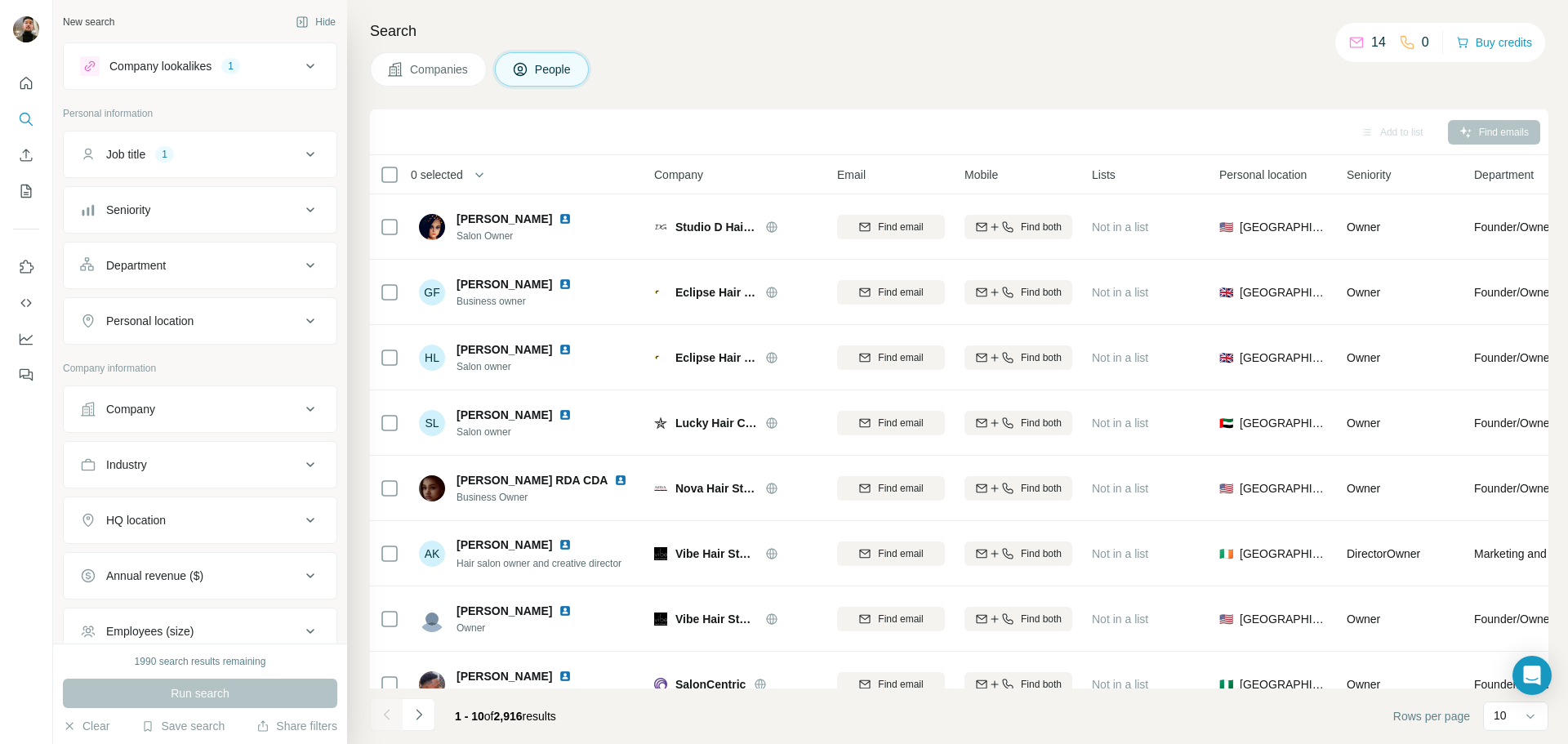
click at [219, 162] on div "Job title 1" at bounding box center [190, 154] width 221 height 17
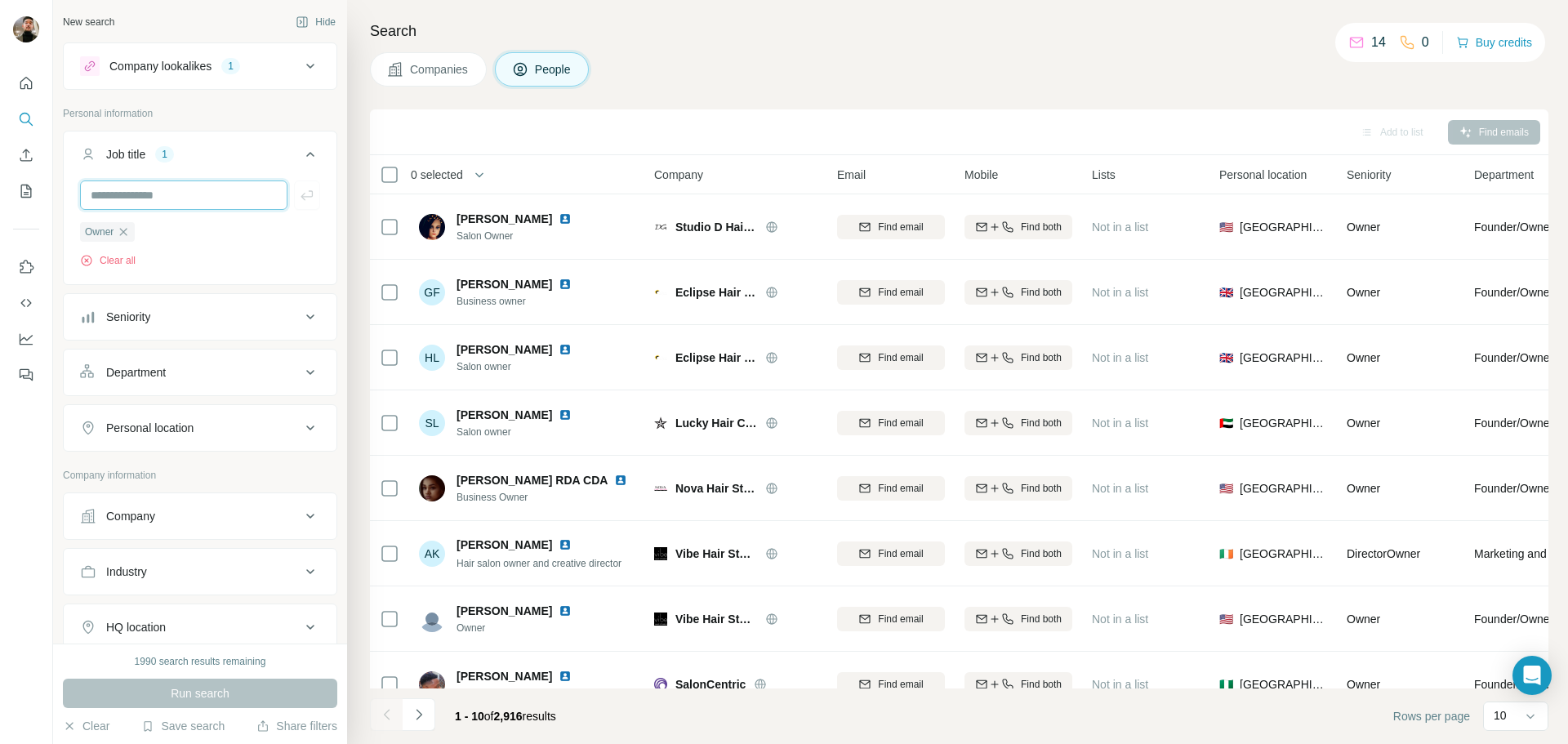
click at [197, 197] on input "text" at bounding box center [183, 196] width 208 height 30
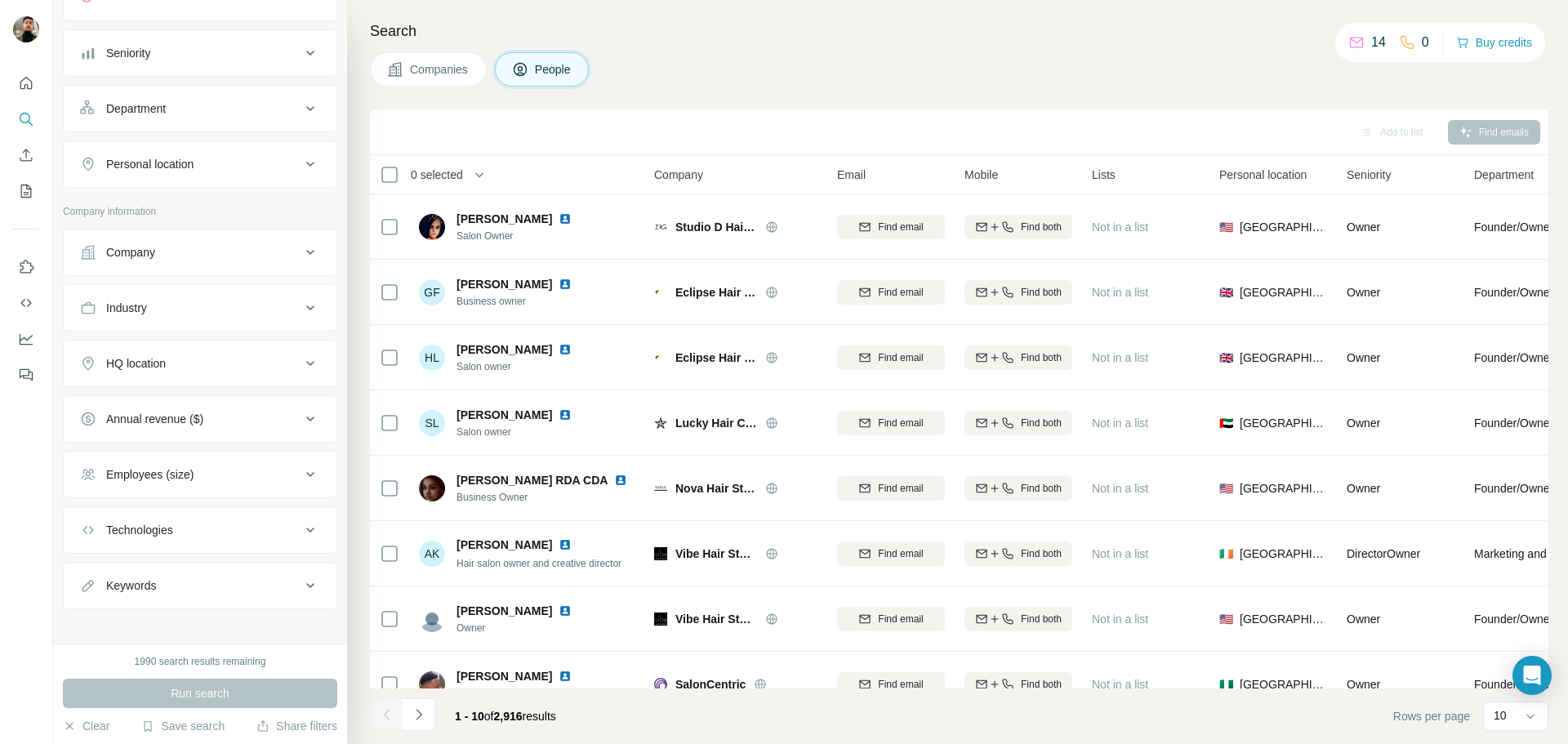
scroll to position [276, 0]
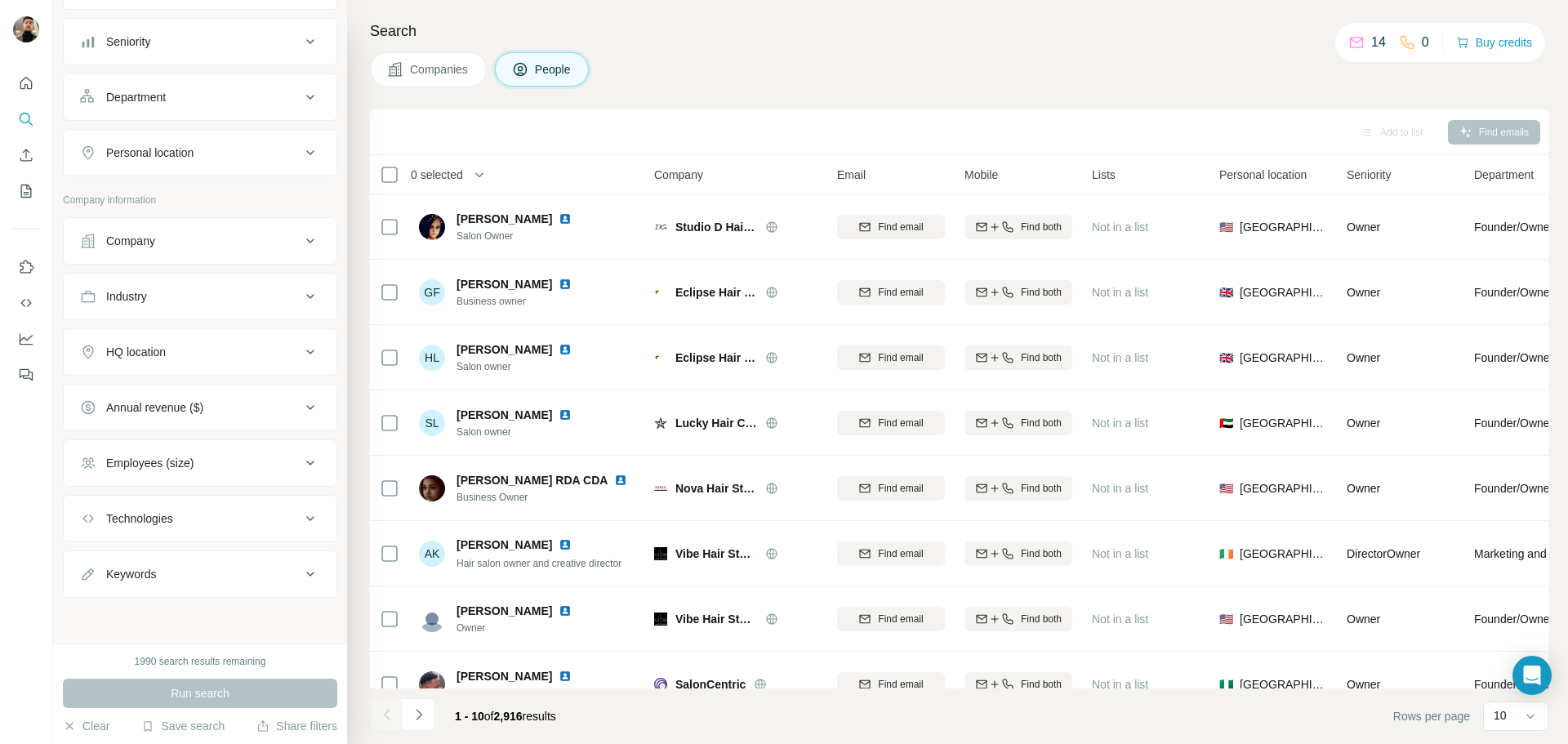
click at [202, 313] on button "Industry" at bounding box center [200, 296] width 273 height 39
click at [191, 333] on input at bounding box center [191, 336] width 202 height 18
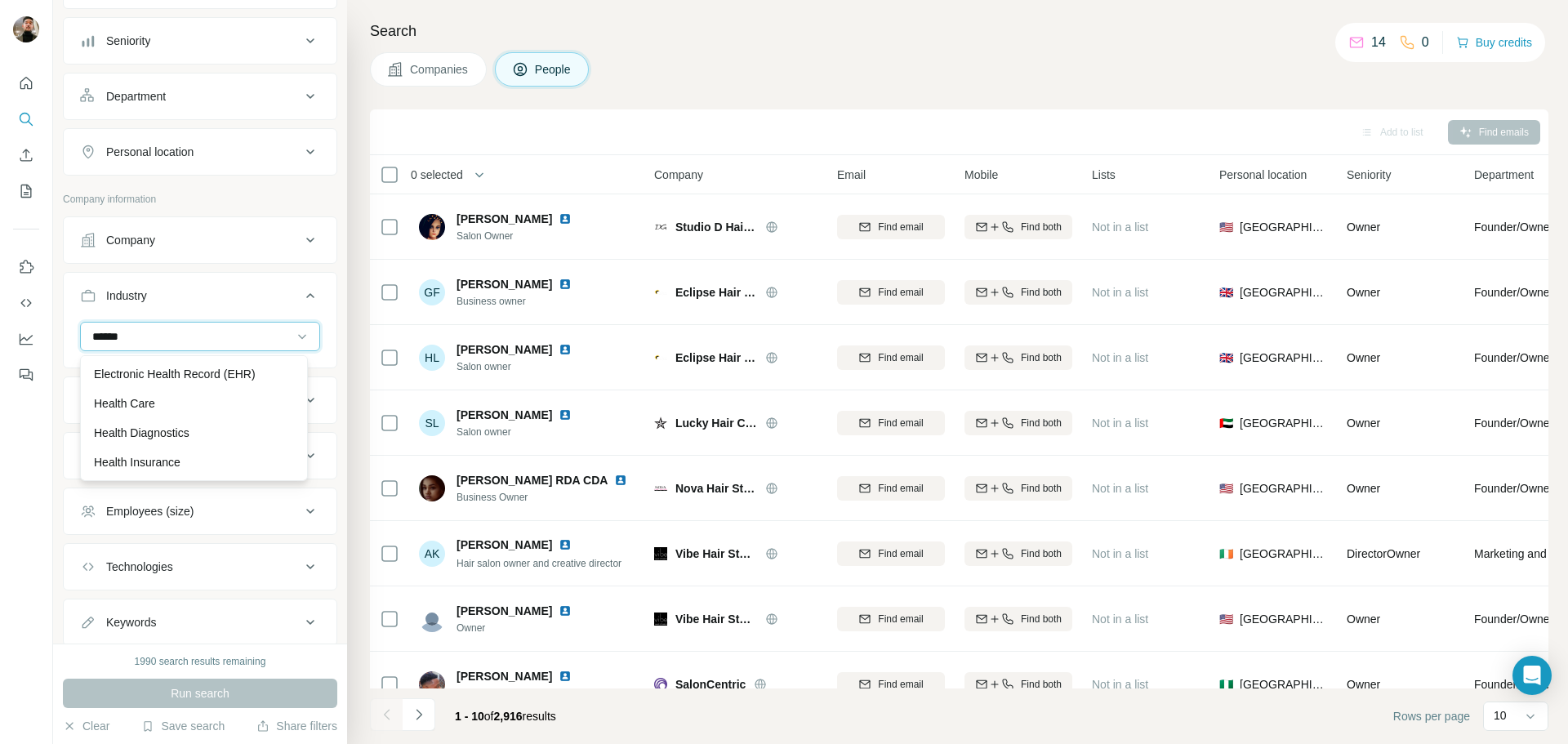
drag, startPoint x: 156, startPoint y: 338, endPoint x: 54, endPoint y: 337, distance: 102.0
click at [54, 337] on div "New search Hide Company lookalikes 1 Personal information Job title 1 Owner Cle…" at bounding box center [200, 322] width 294 height 644
type input "********"
click at [198, 375] on div "Wellness" at bounding box center [194, 374] width 200 height 17
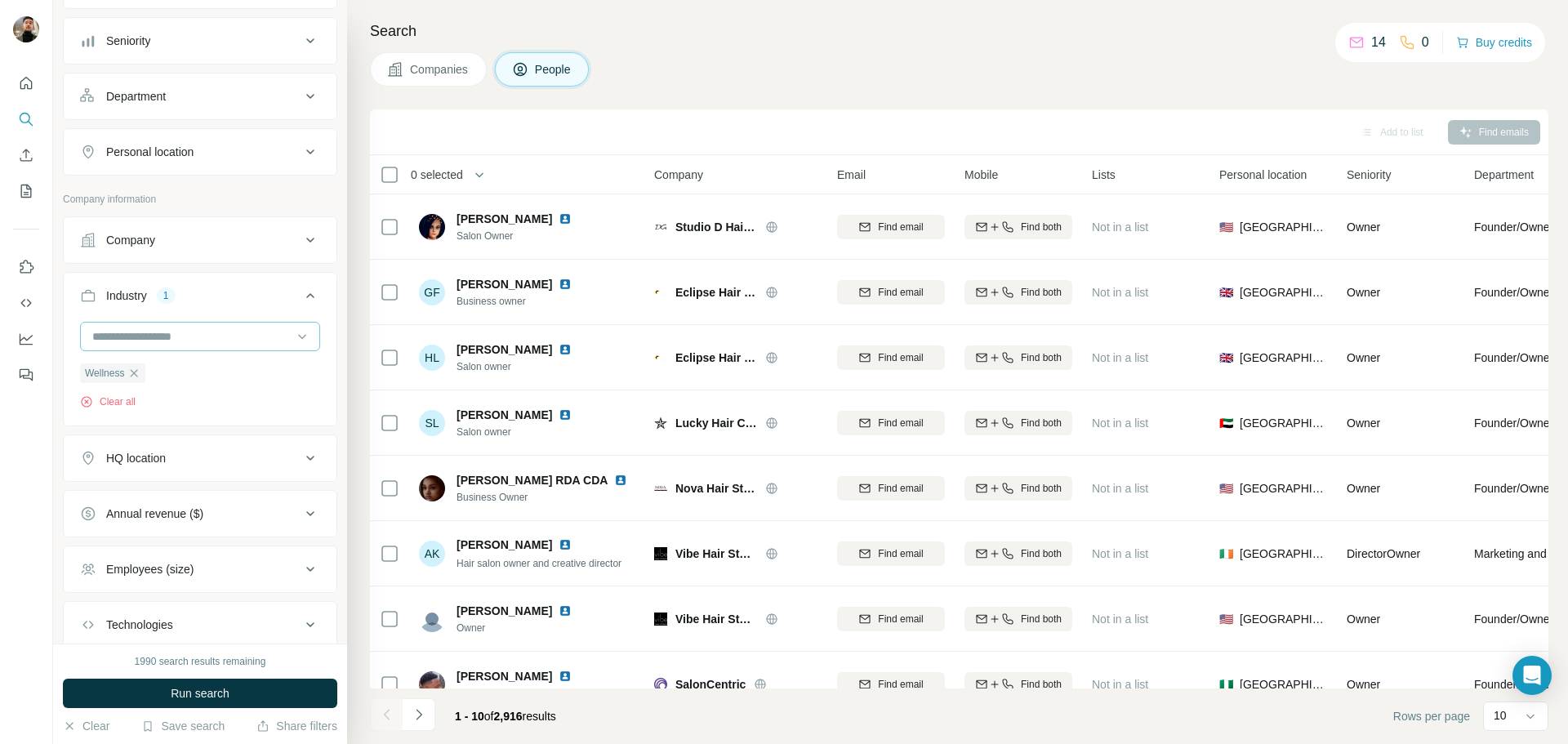
click at [181, 342] on input at bounding box center [191, 336] width 202 height 18
click at [166, 336] on input at bounding box center [191, 336] width 202 height 18
click at [175, 329] on input at bounding box center [191, 336] width 202 height 18
click at [195, 248] on div "Company" at bounding box center [190, 240] width 221 height 17
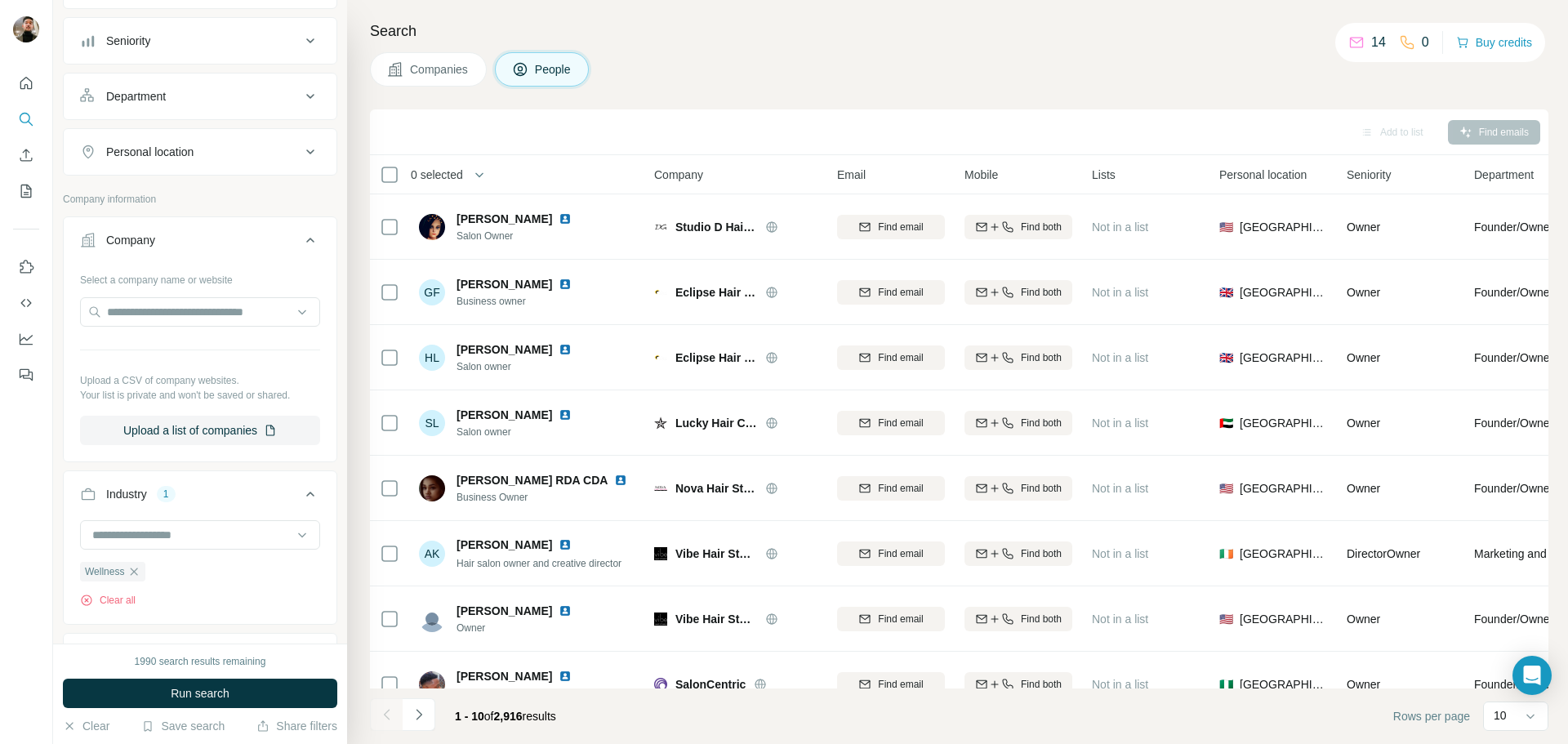
click at [239, 152] on div "Personal location" at bounding box center [190, 151] width 221 height 17
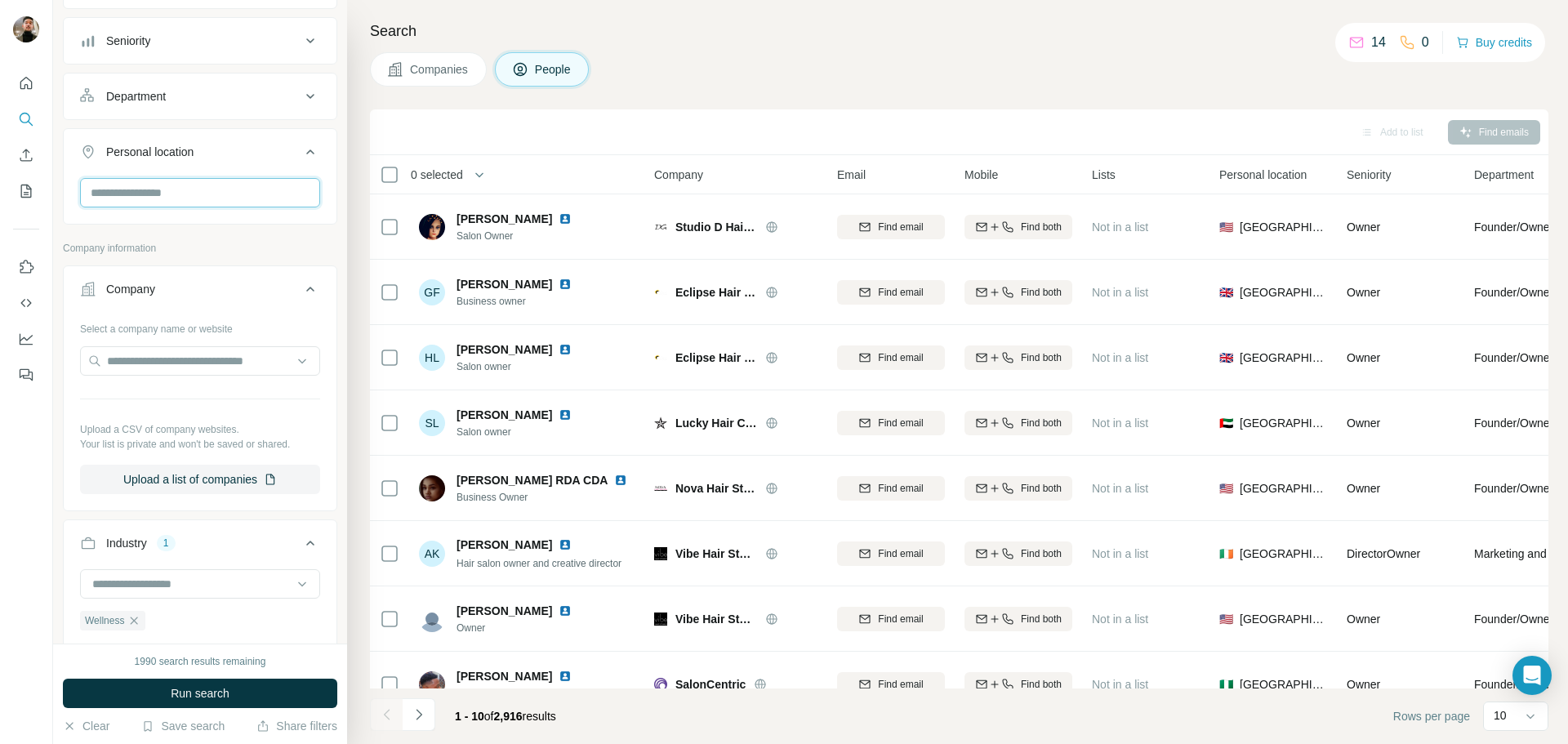
click at [219, 197] on input "text" at bounding box center [200, 193] width 240 height 30
type input "*"
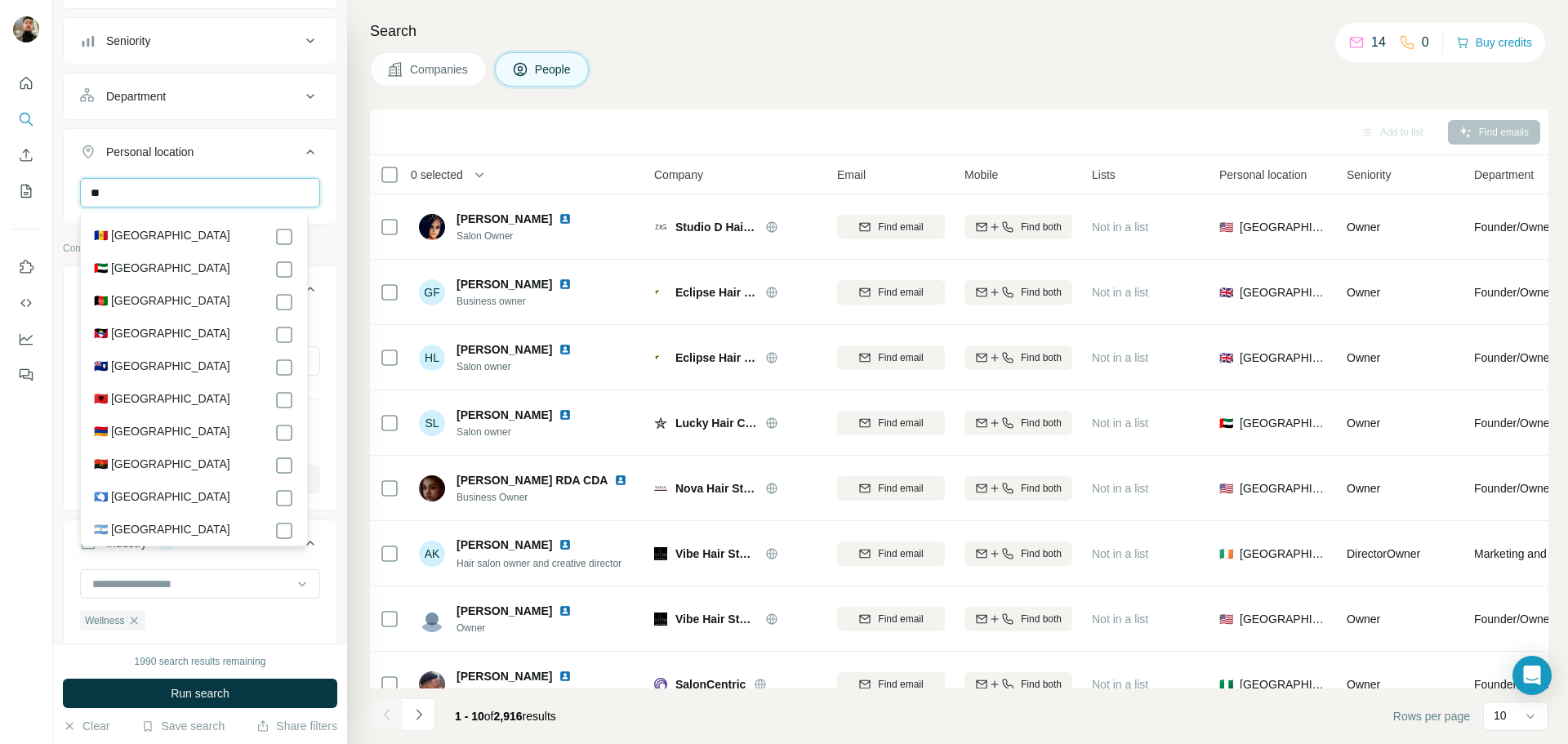
type input "*"
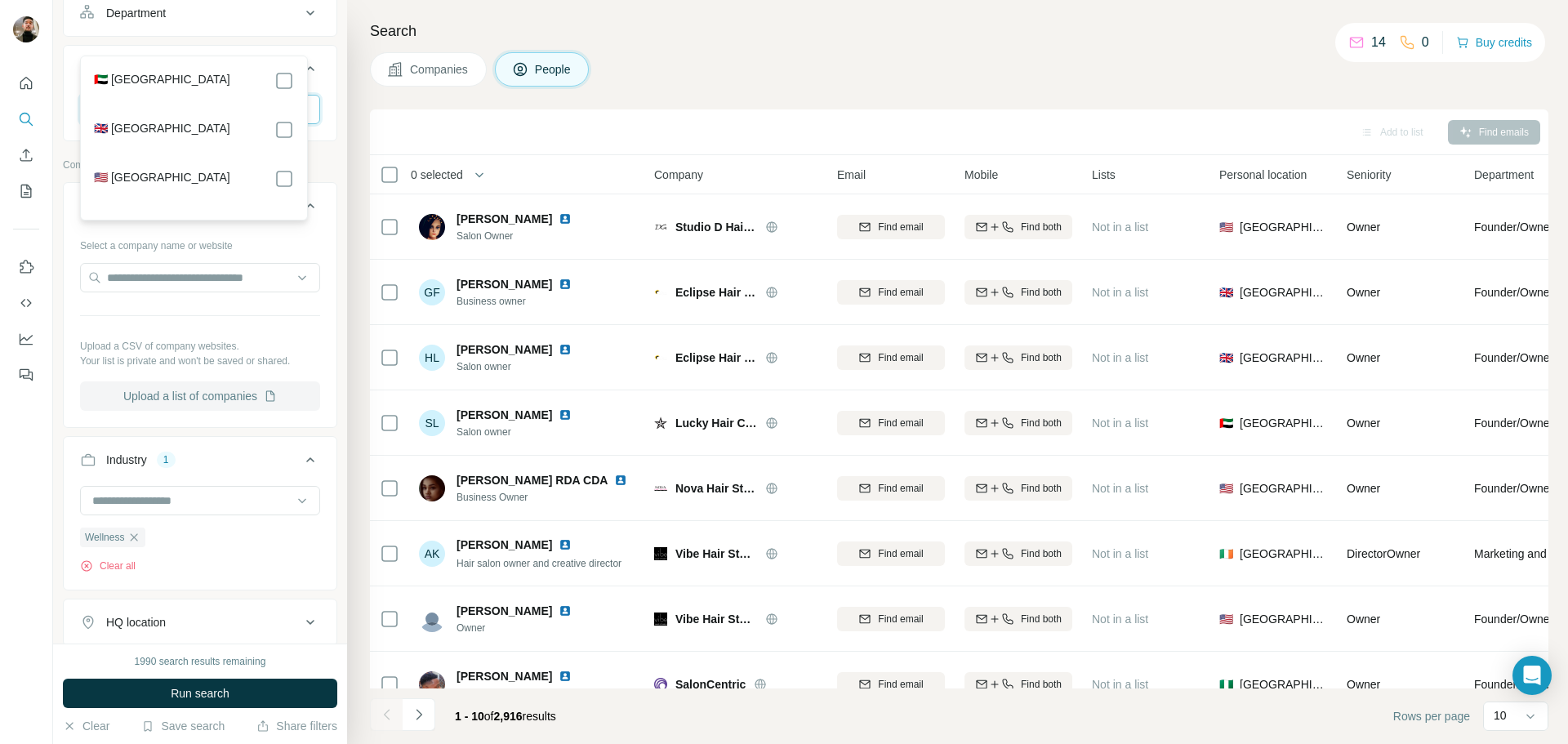
scroll to position [440, 0]
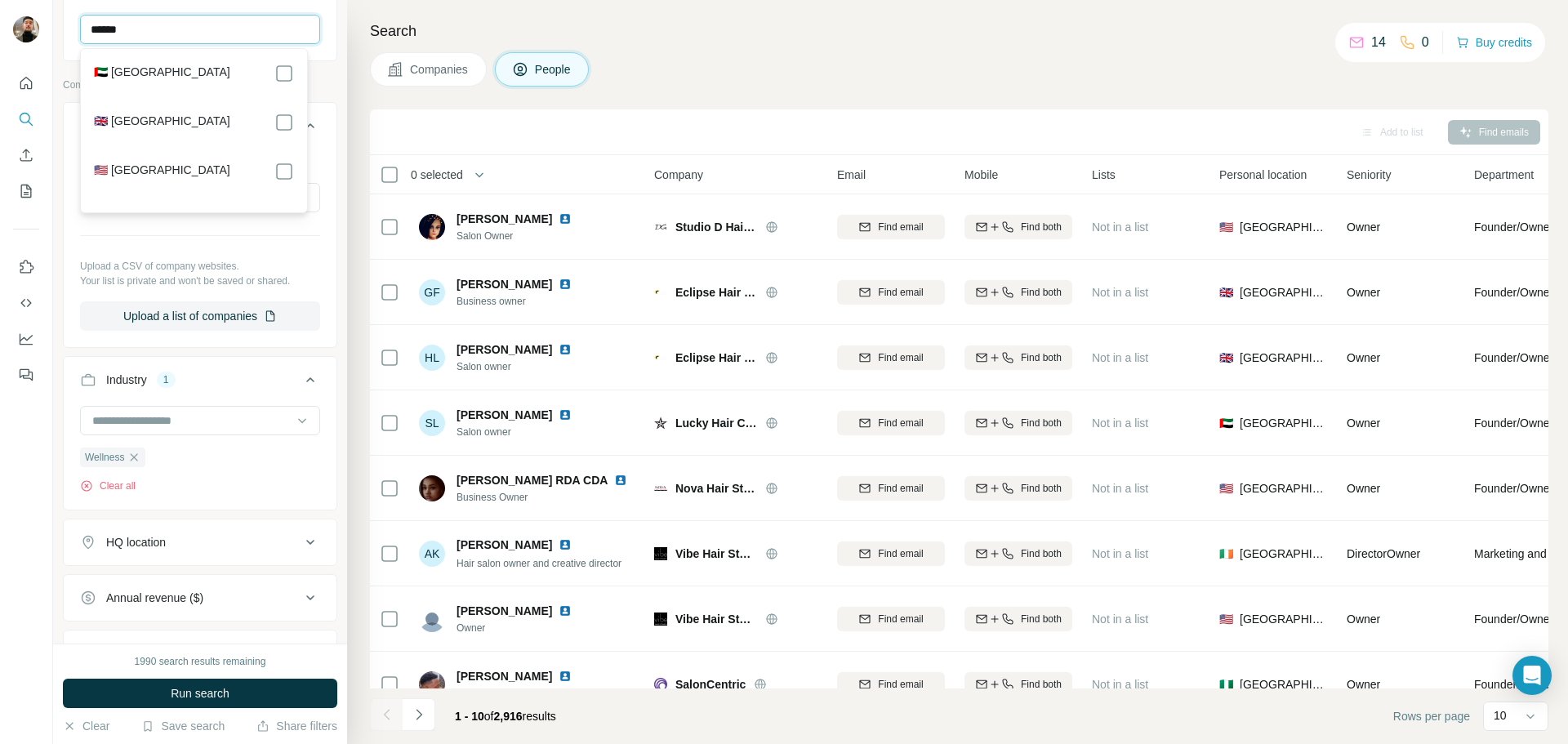
type input "******"
click at [258, 175] on div "🇺🇸 [GEOGRAPHIC_DATA]" at bounding box center [194, 171] width 200 height 20
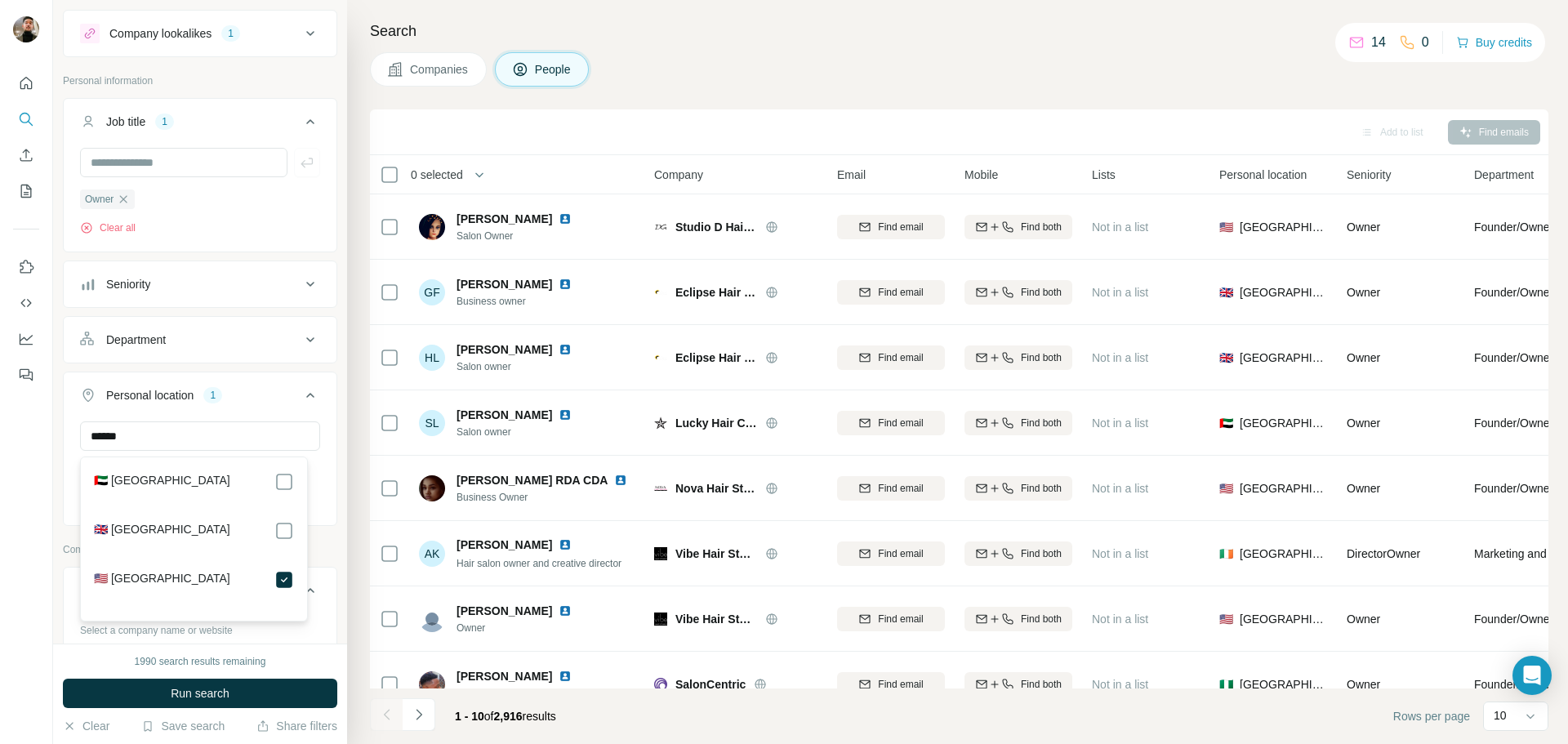
scroll to position [31, 0]
click at [229, 232] on div "Clear all" at bounding box center [200, 229] width 240 height 15
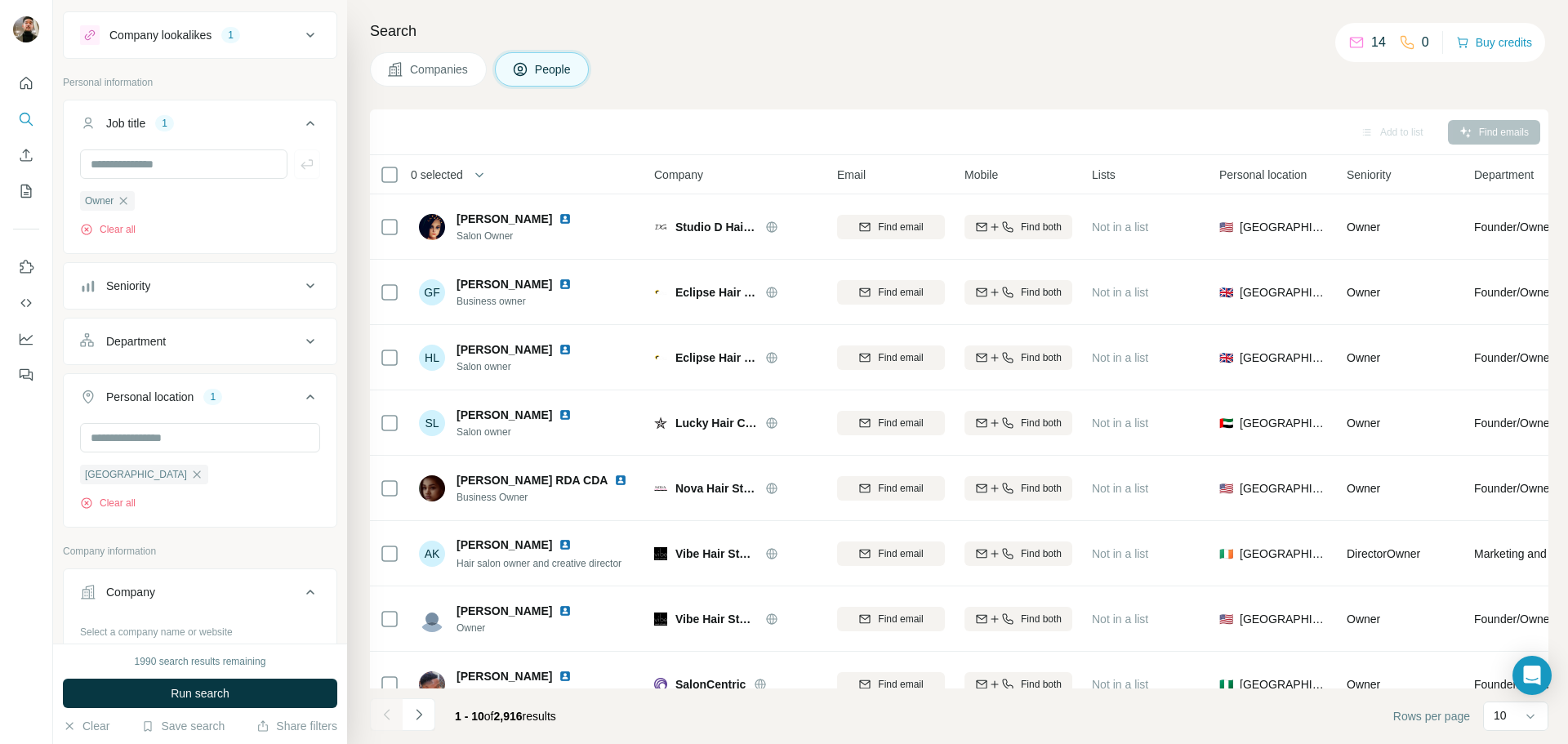
click at [189, 338] on div "Department" at bounding box center [190, 342] width 221 height 17
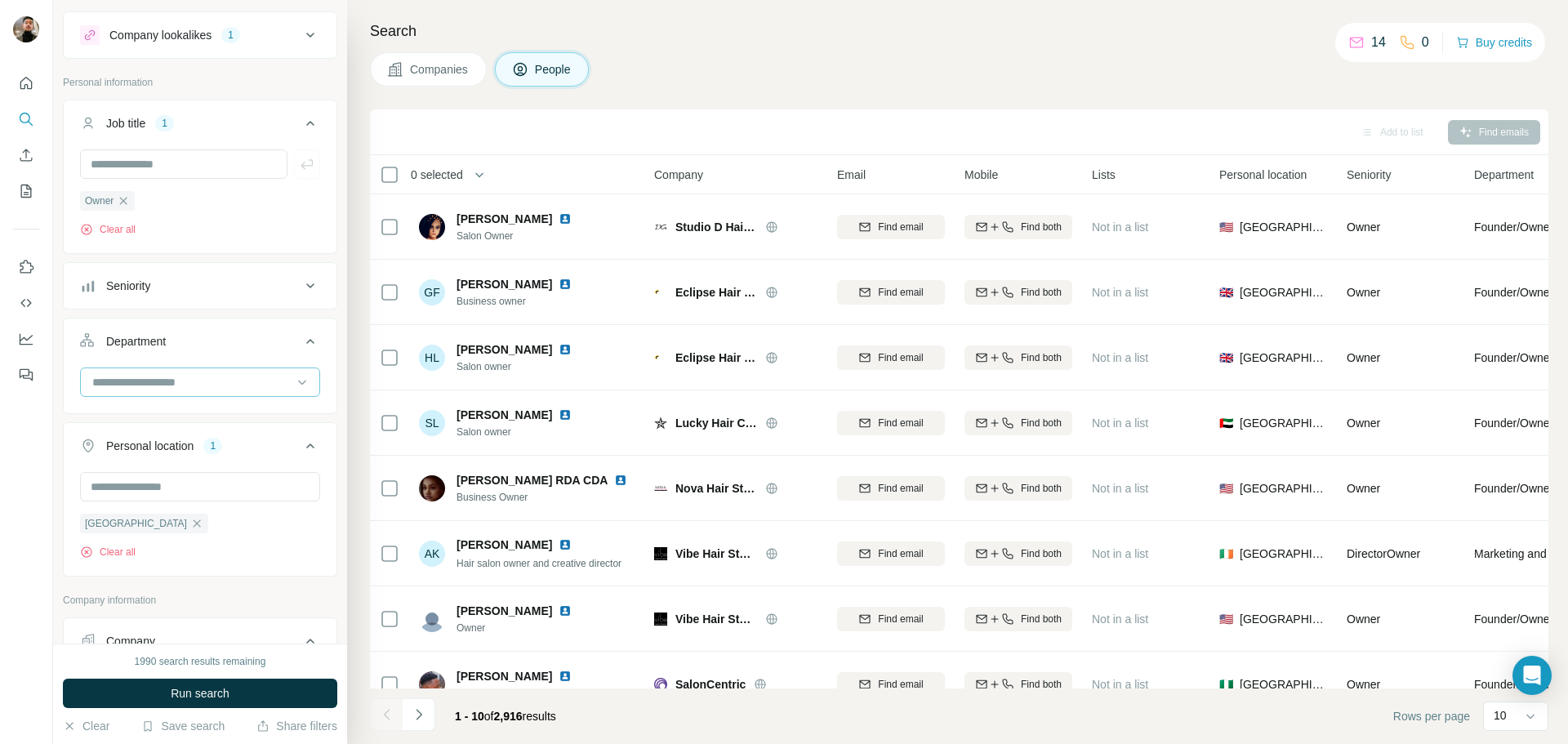
click at [184, 384] on input at bounding box center [191, 382] width 202 height 18
click at [198, 298] on button "Seniority" at bounding box center [200, 285] width 273 height 39
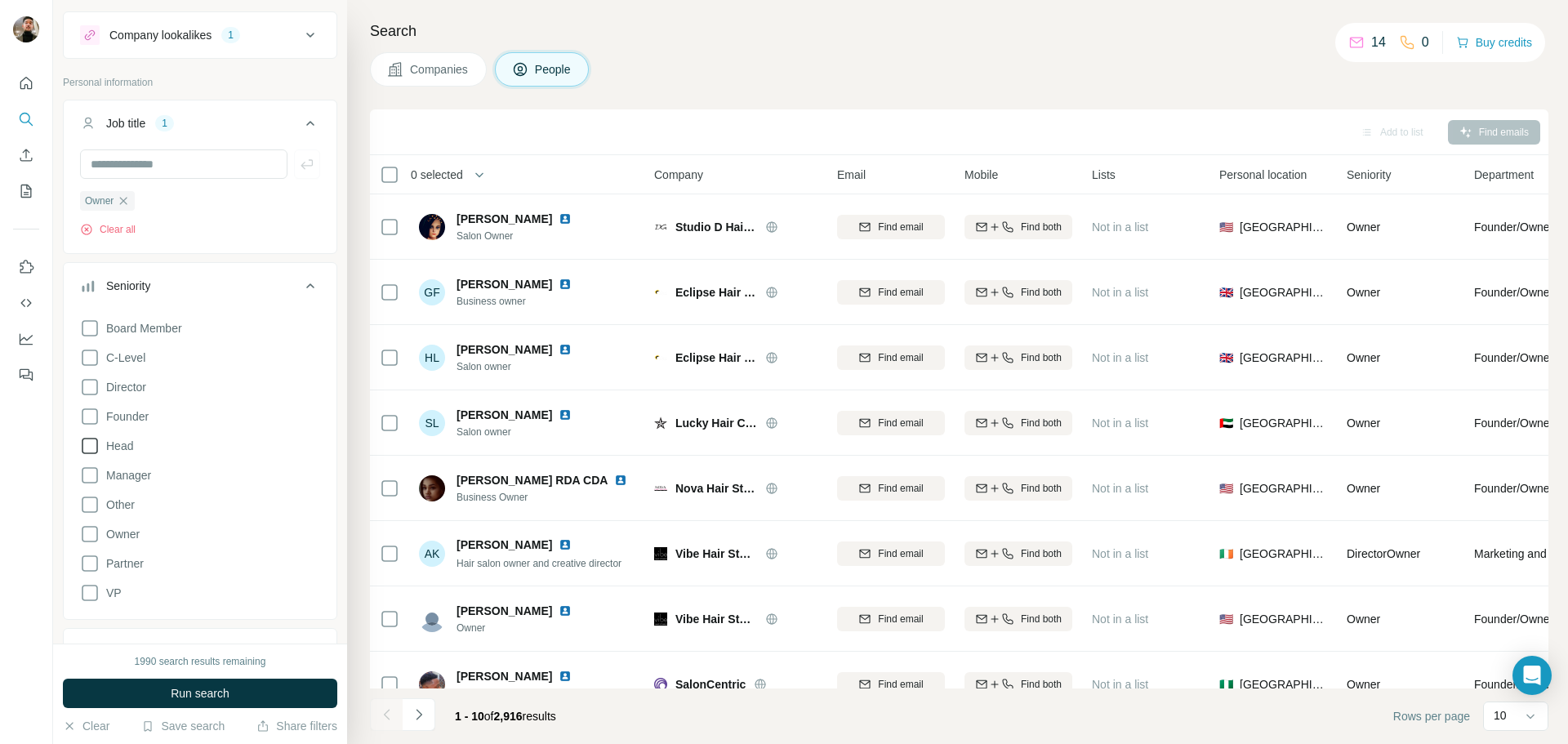
click at [89, 418] on icon at bounding box center [89, 416] width 20 height 20
click at [87, 448] on icon at bounding box center [89, 446] width 20 height 20
click at [88, 594] on icon at bounding box center [89, 593] width 20 height 20
click at [87, 531] on icon at bounding box center [89, 534] width 20 height 20
click at [86, 382] on icon at bounding box center [89, 387] width 20 height 20
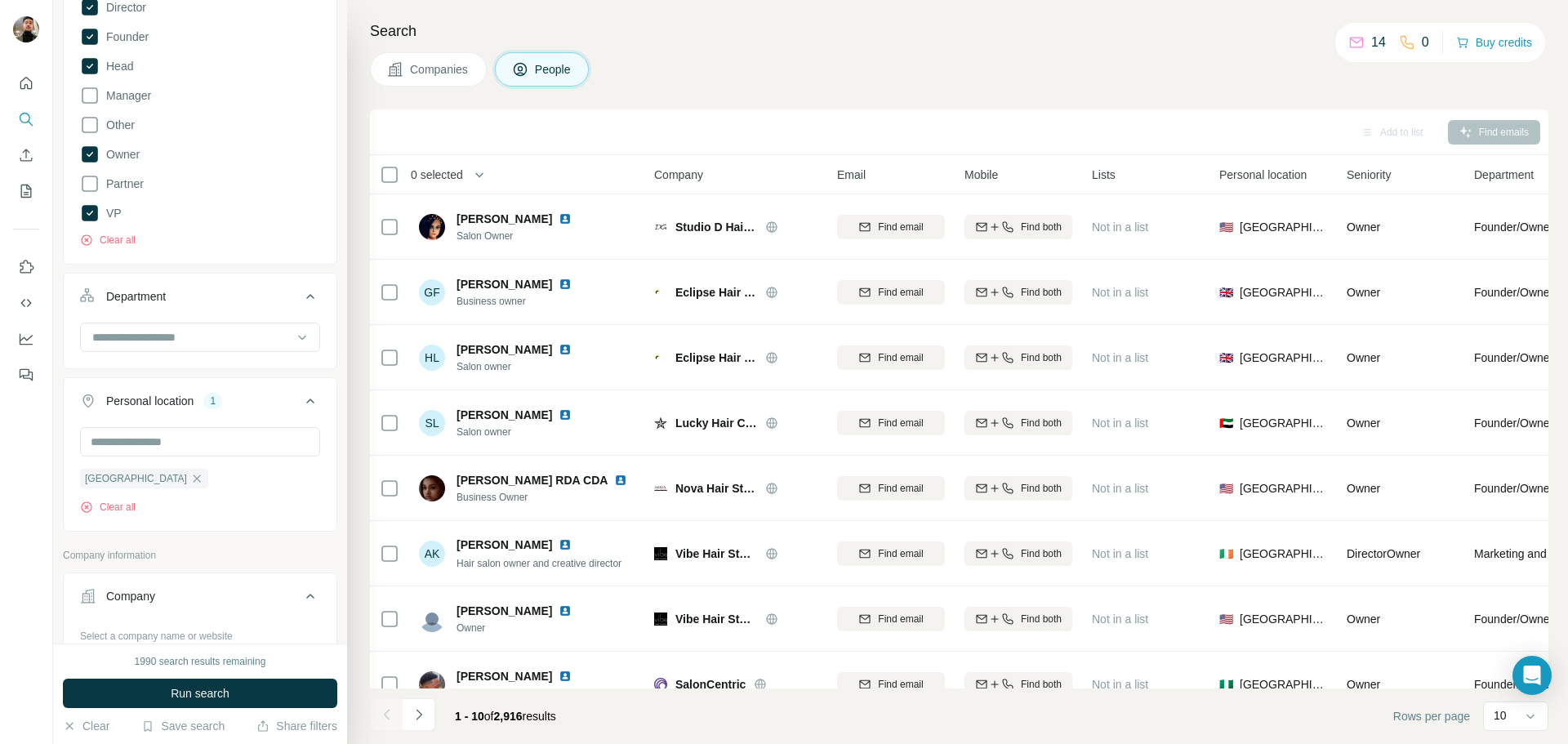
scroll to position [440, 0]
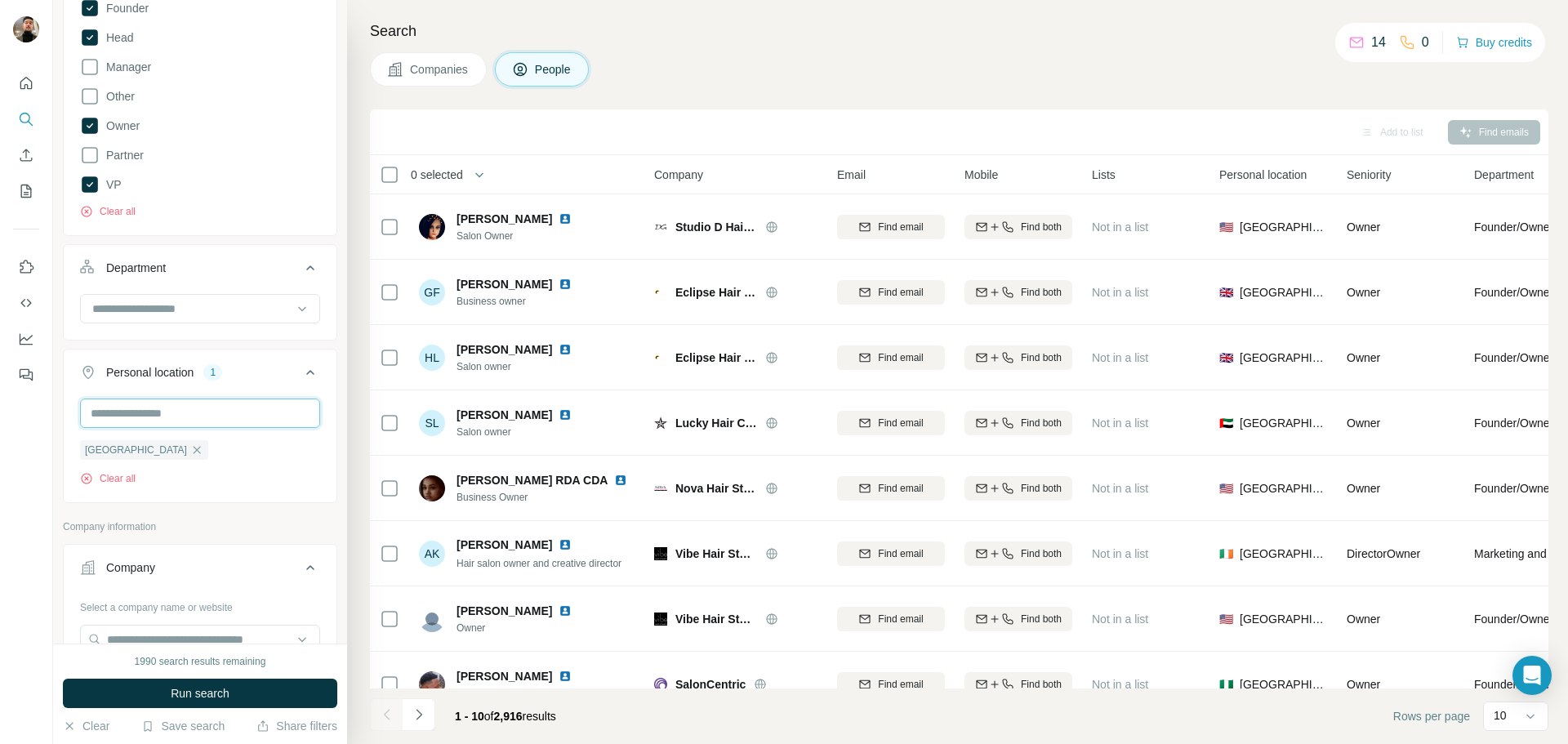
click at [229, 417] on input "text" at bounding box center [200, 414] width 240 height 30
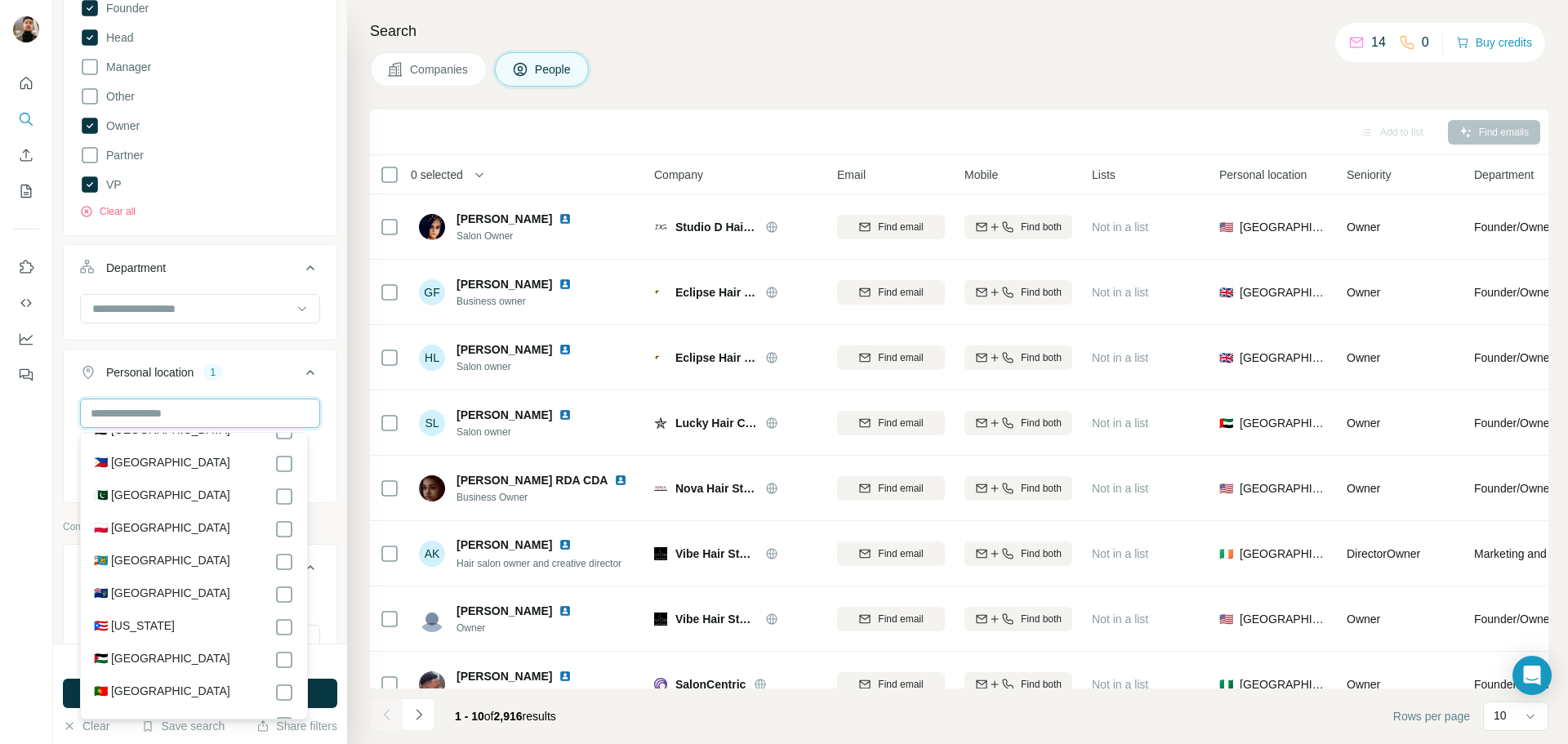
scroll to position [6209, 0]
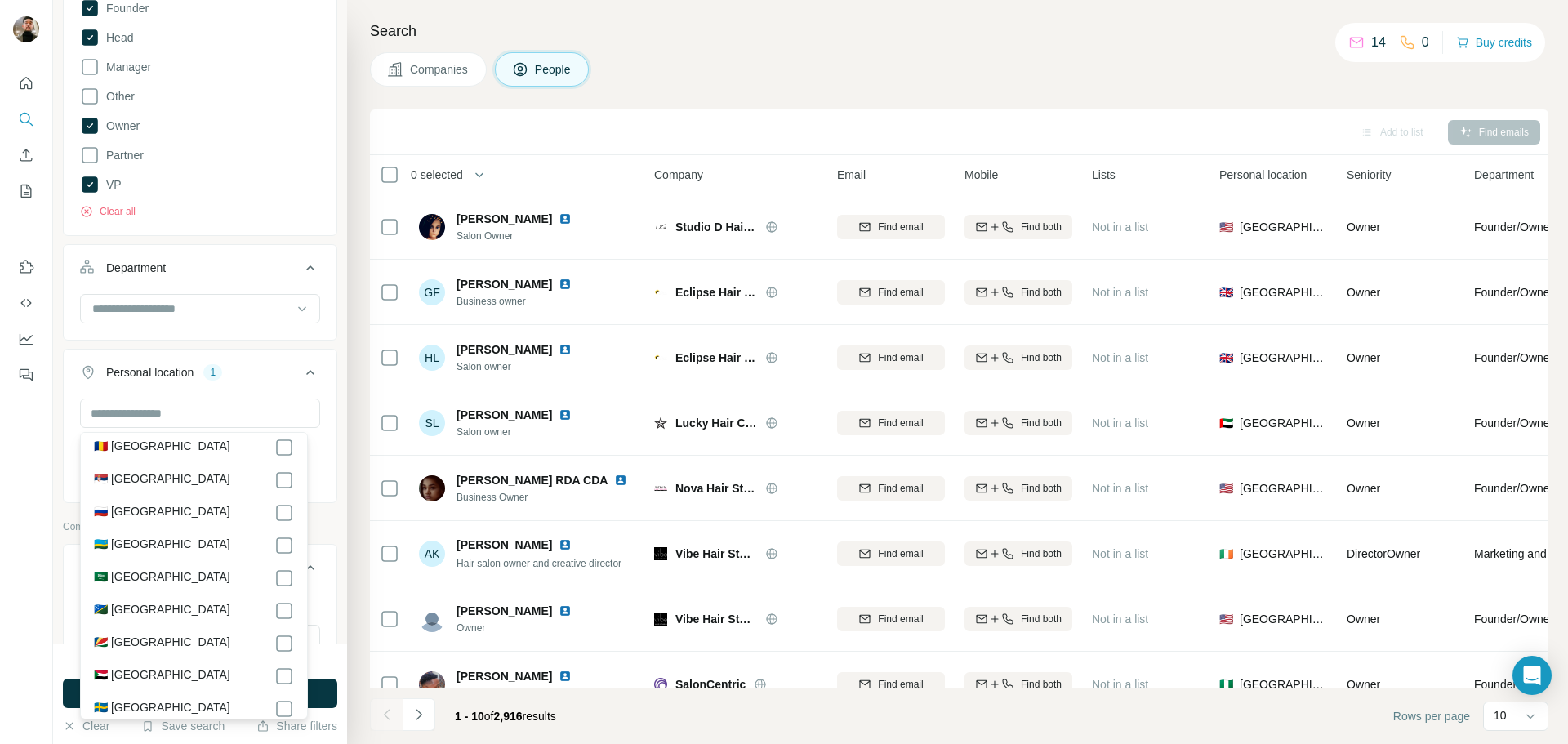
click at [50, 461] on div at bounding box center [26, 372] width 53 height 744
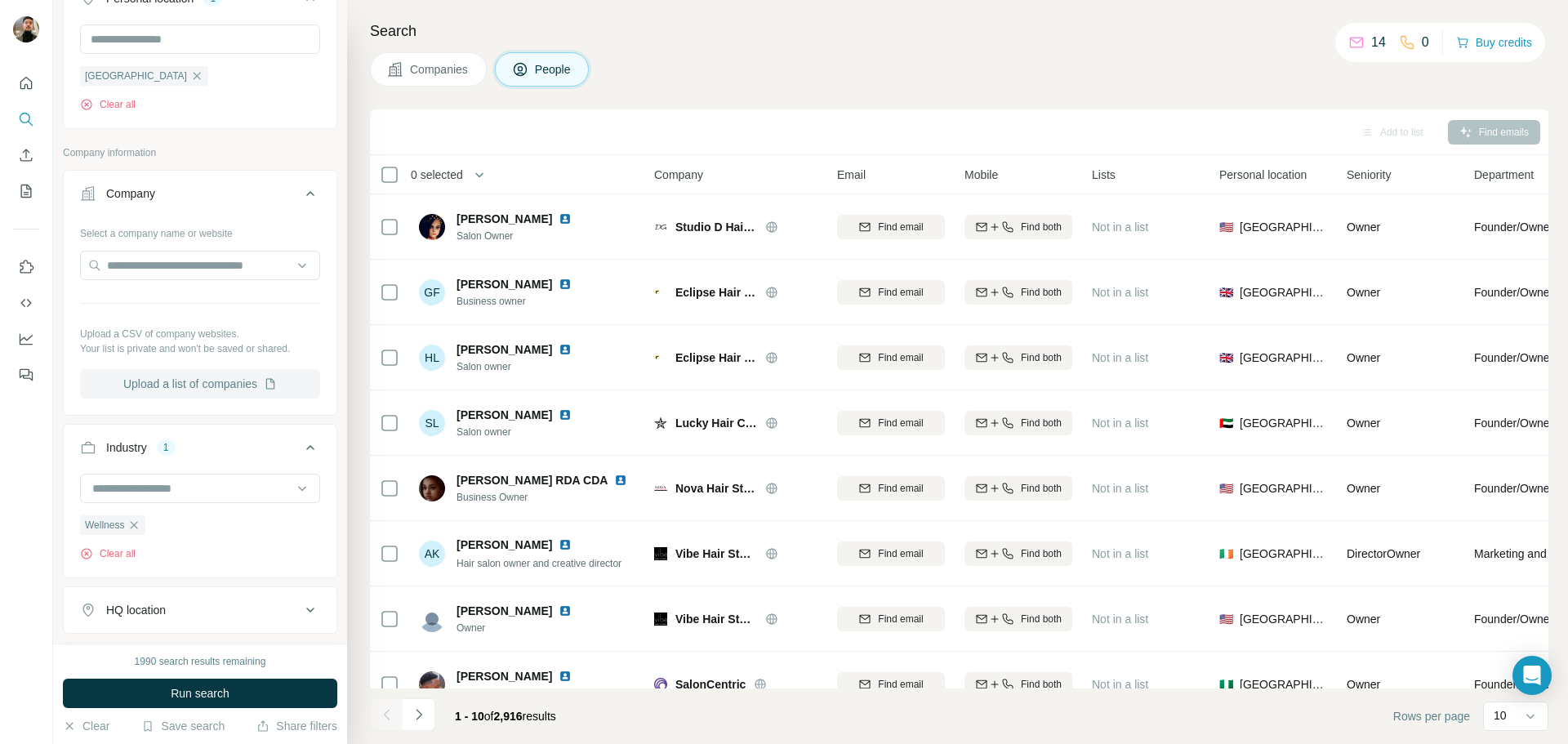
scroll to position [930, 0]
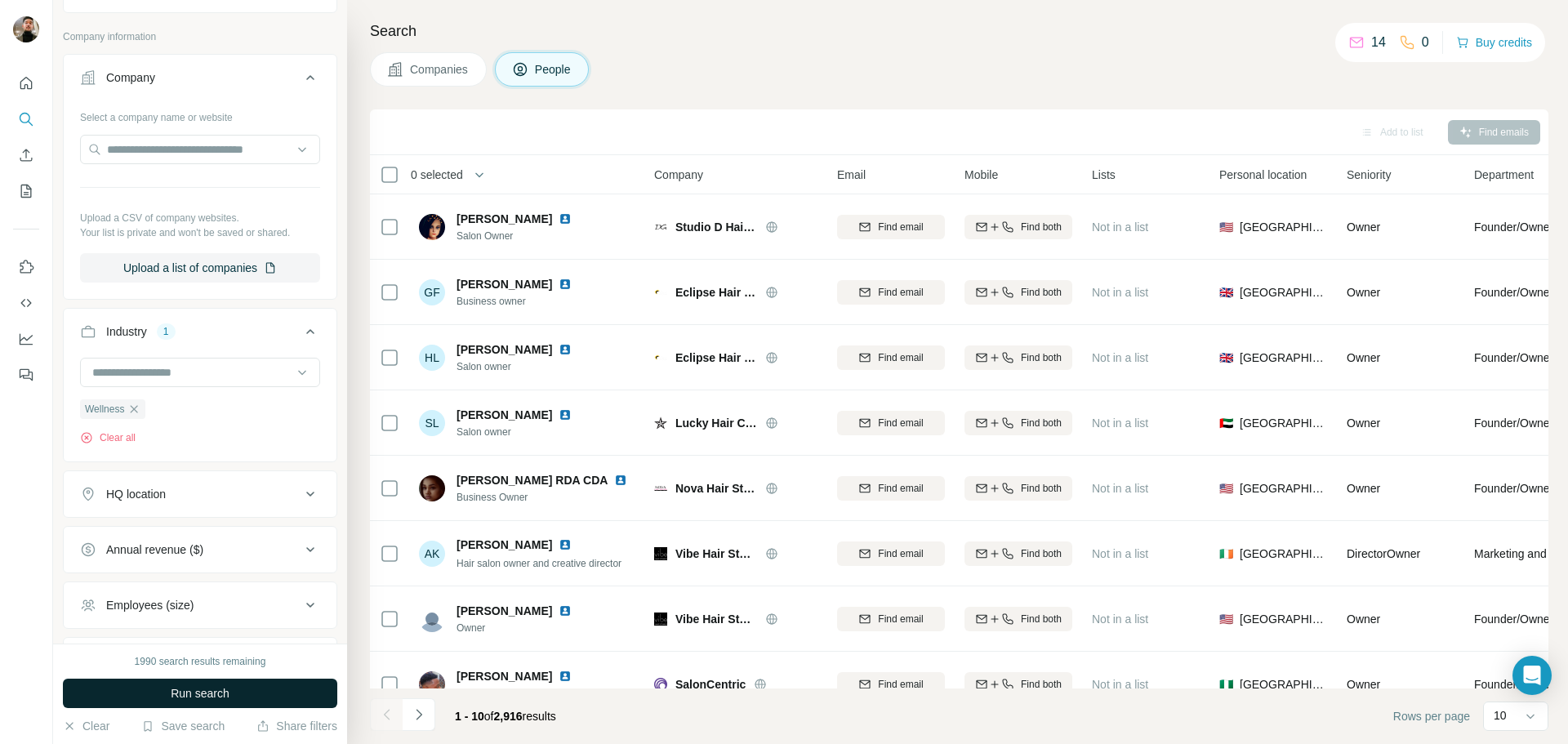
click at [175, 700] on span "Run search" at bounding box center [200, 694] width 59 height 17
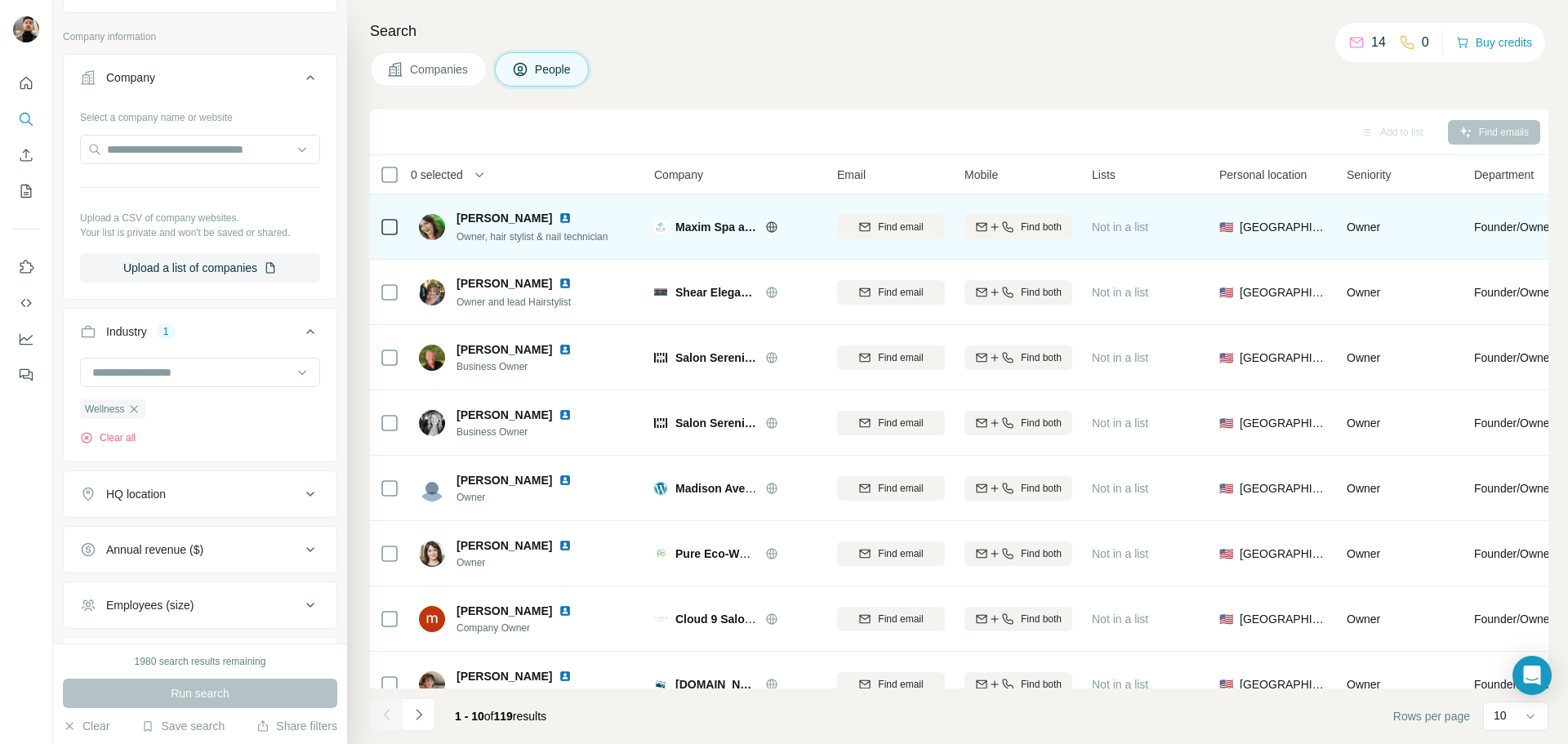
click at [720, 232] on span "Maxim Spa and Salon" at bounding box center [716, 227] width 82 height 17
click at [771, 224] on icon at bounding box center [771, 227] width 13 height 13
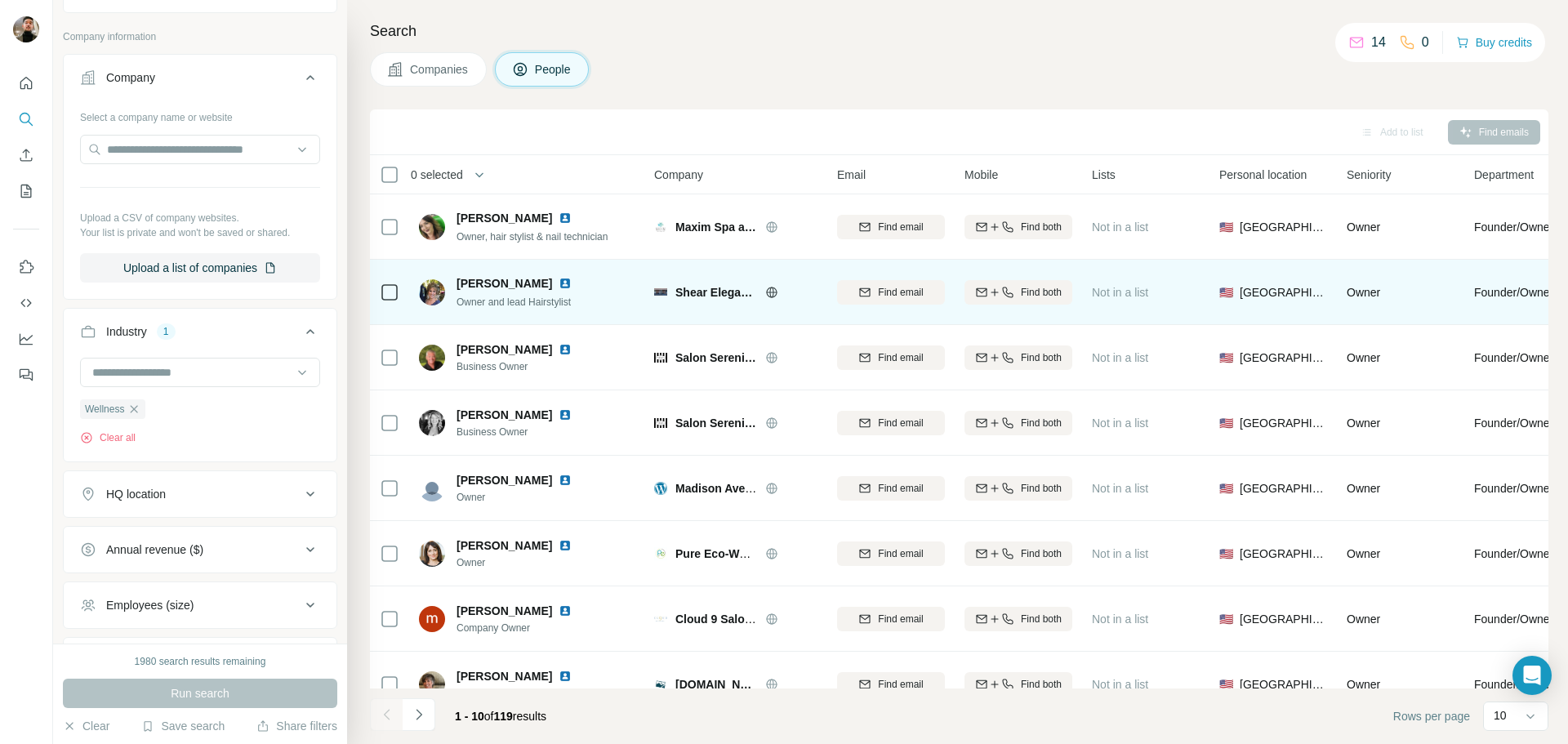
click at [770, 293] on icon at bounding box center [771, 292] width 4 height 10
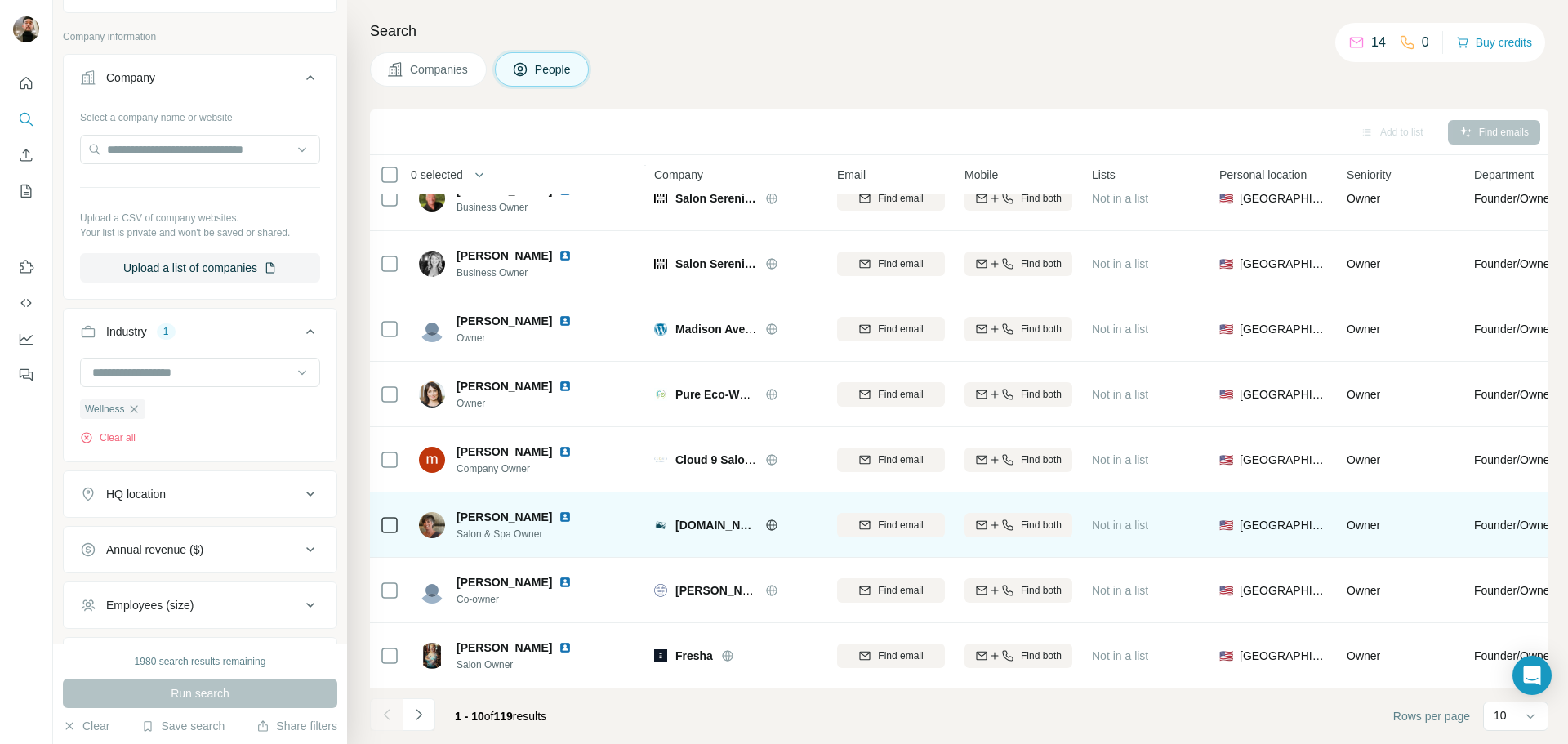
scroll to position [168, 0]
click at [769, 519] on icon at bounding box center [771, 525] width 13 height 13
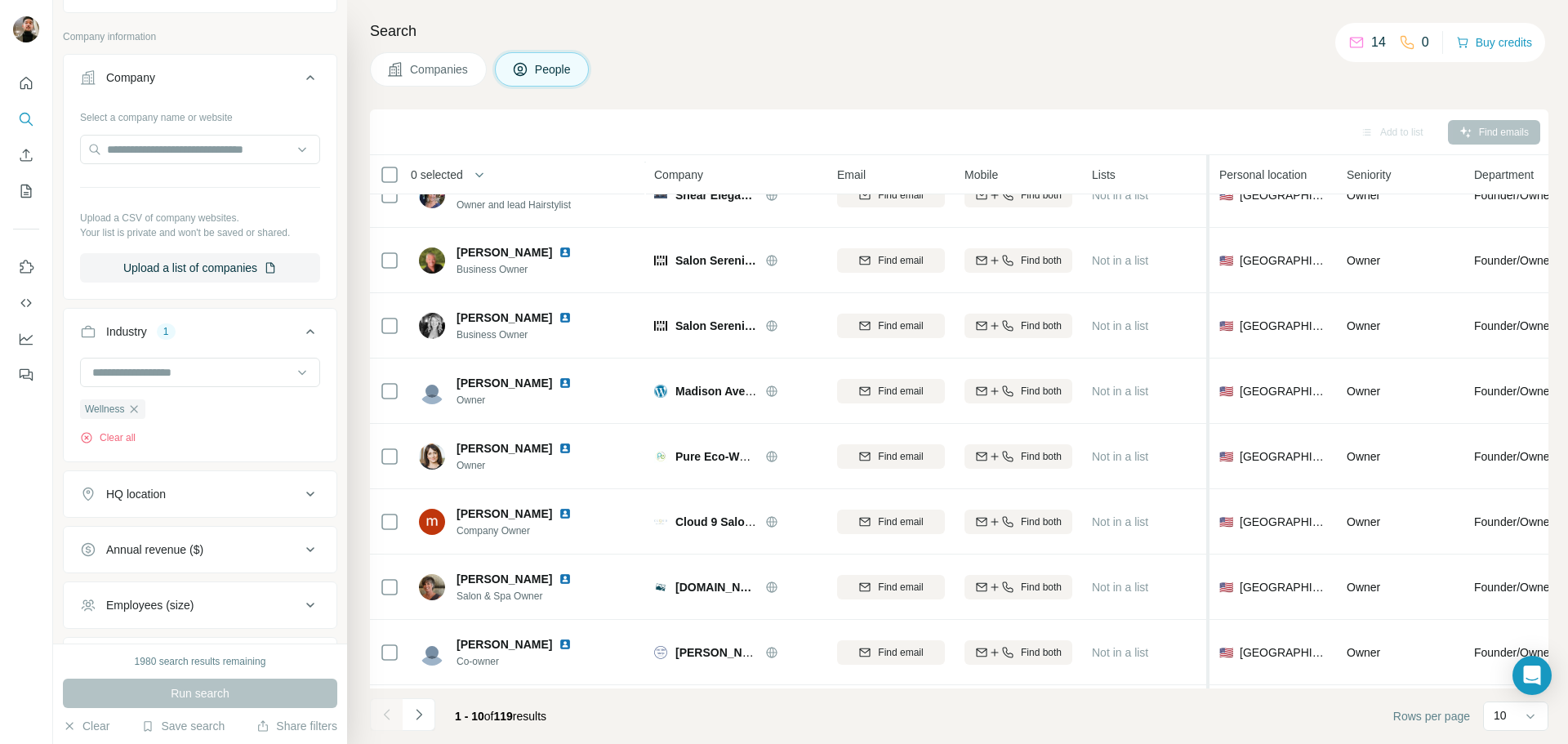
scroll to position [0, 0]
